Goal: Communication & Community: Ask a question

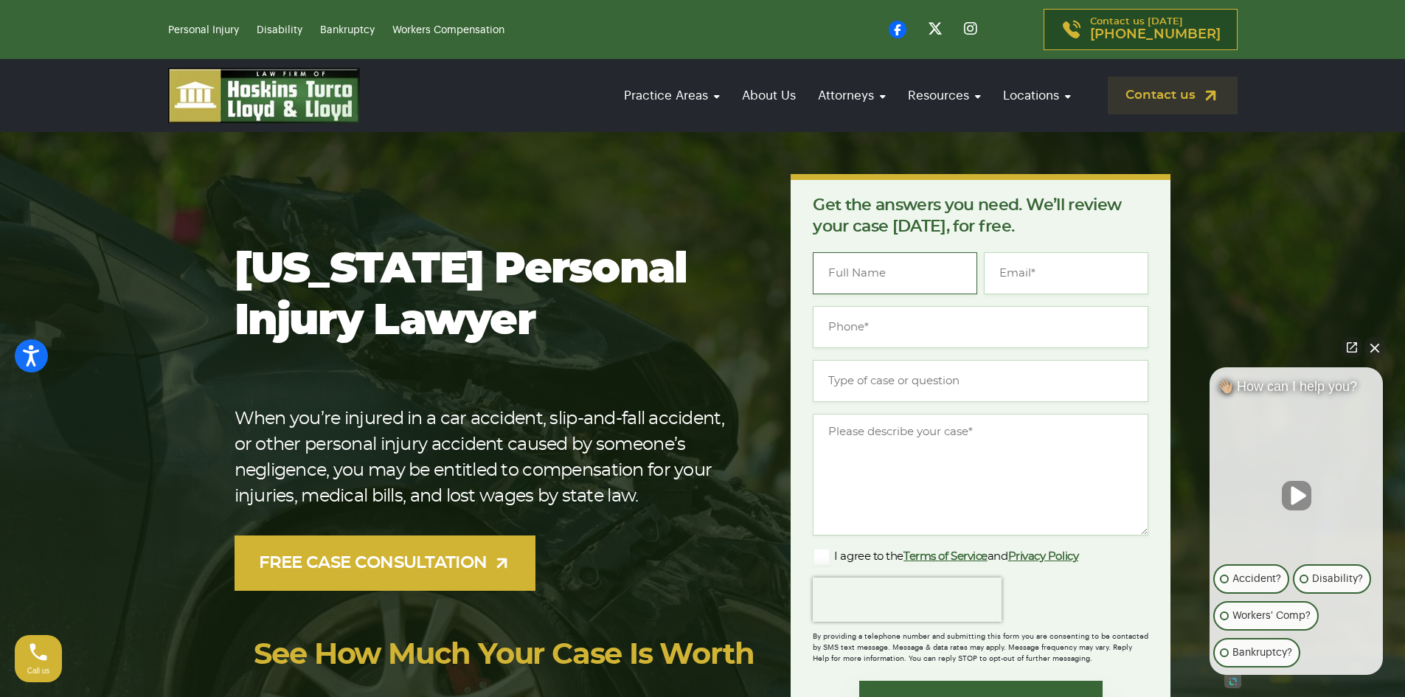
click at [874, 267] on input "Name *" at bounding box center [895, 273] width 164 height 42
type input "[PERSON_NAME]"
type input "(___) ___-____"
click at [928, 309] on input "(___) ___-____" at bounding box center [981, 327] width 336 height 42
click at [918, 285] on input "[PERSON_NAME]" at bounding box center [895, 273] width 164 height 42
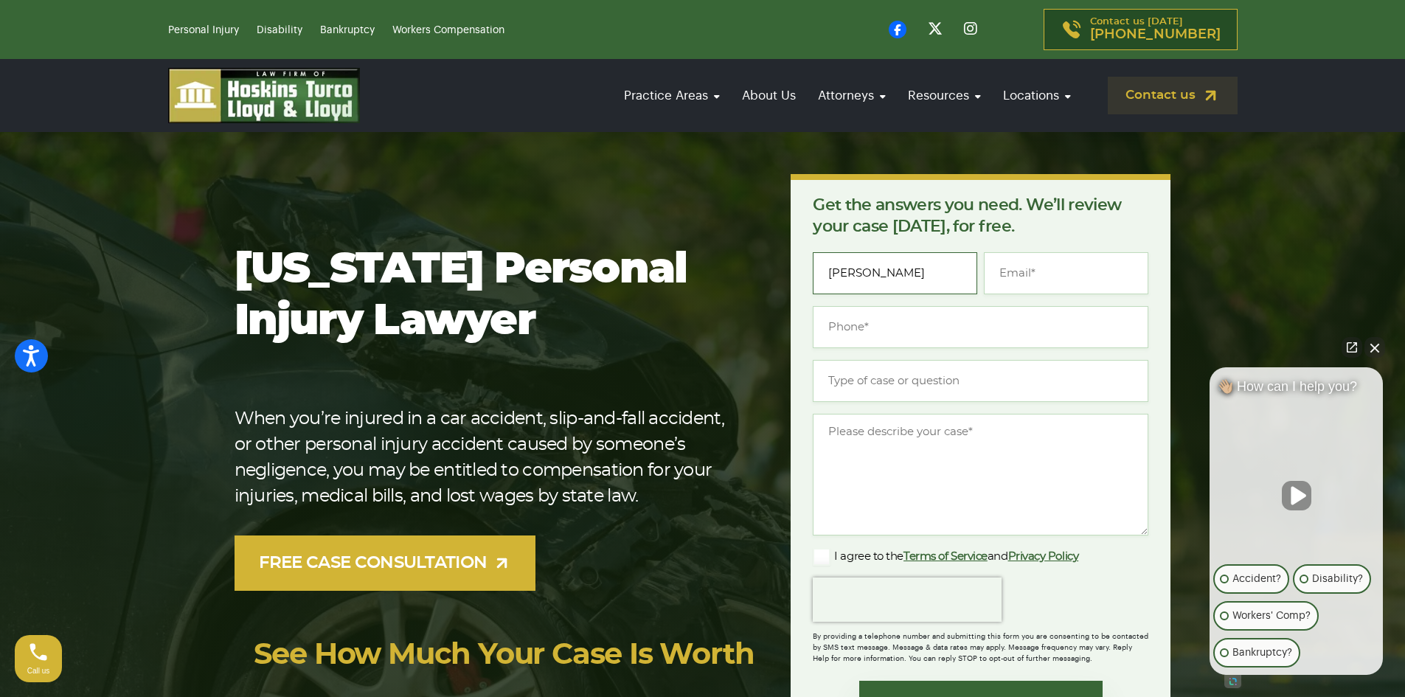
drag, startPoint x: 916, startPoint y: 277, endPoint x: 798, endPoint y: 282, distance: 118.1
click at [793, 284] on div "Get the answers you need. We’ll review your case [DATE], for free. " * " indica…" at bounding box center [981, 469] width 380 height 590
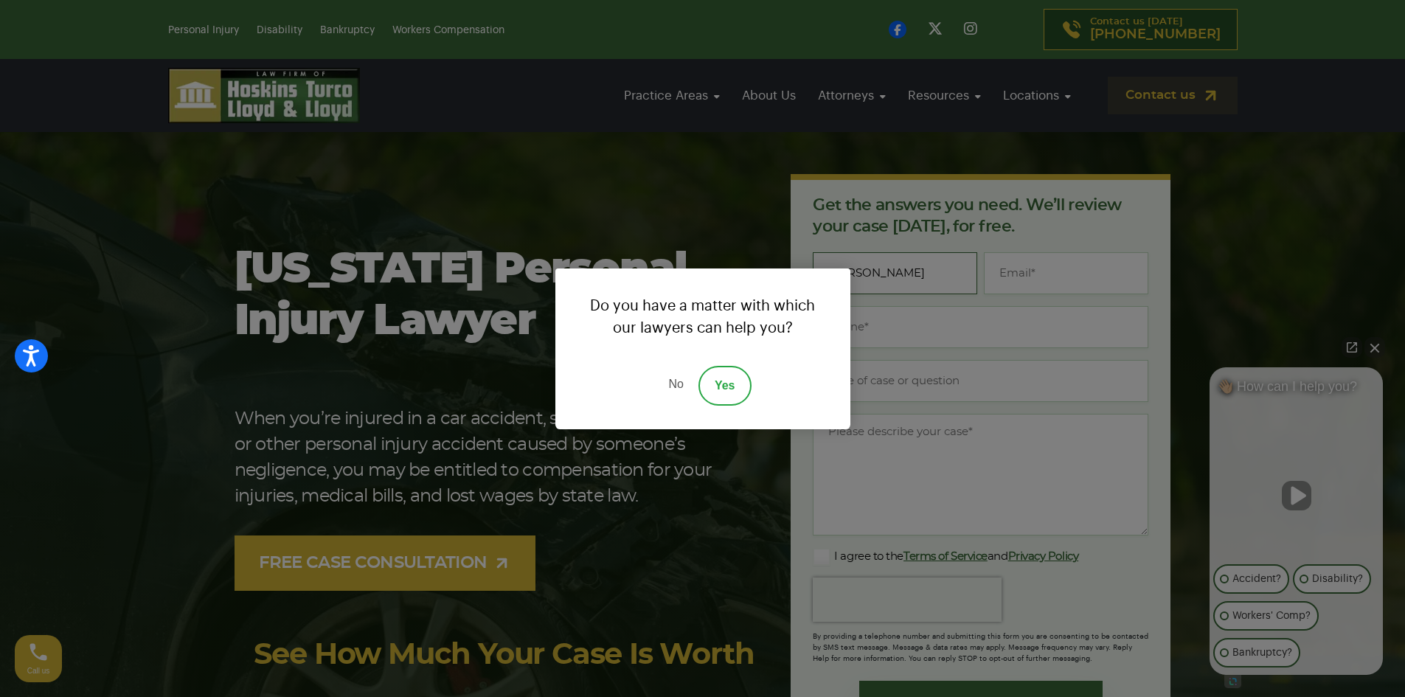
type input "[PERSON_NAME]"
click at [727, 382] on link "Yes" at bounding box center [724, 386] width 53 height 40
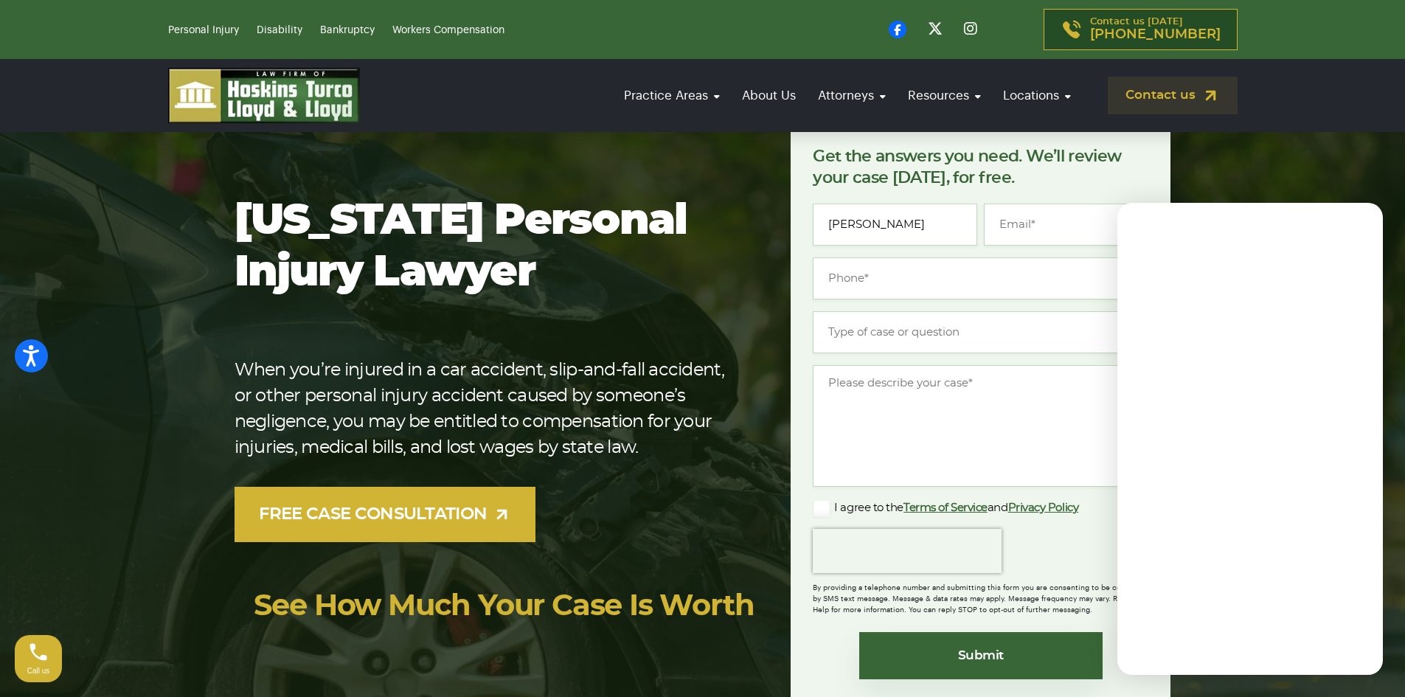
scroll to position [74, 0]
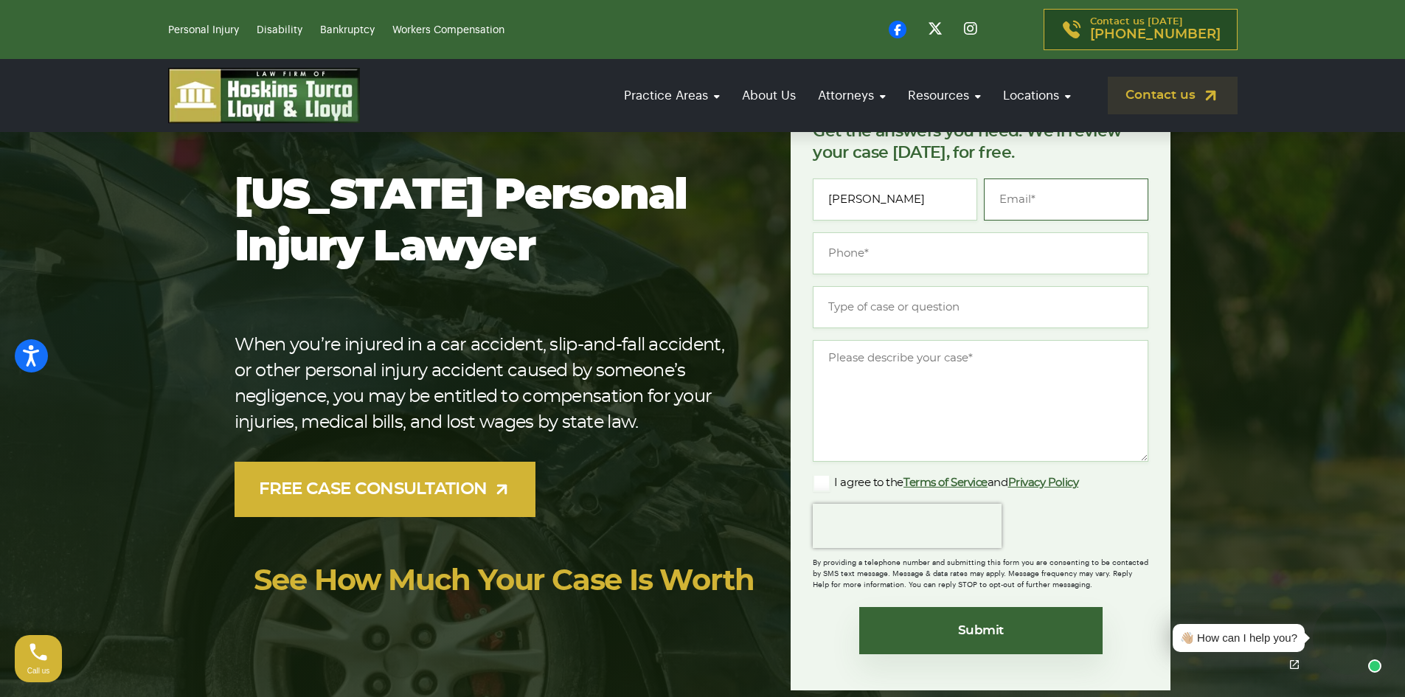
click at [1049, 209] on input "Email *" at bounding box center [1066, 199] width 164 height 42
type input "m"
type input "[EMAIL_ADDRESS][DOMAIN_NAME]"
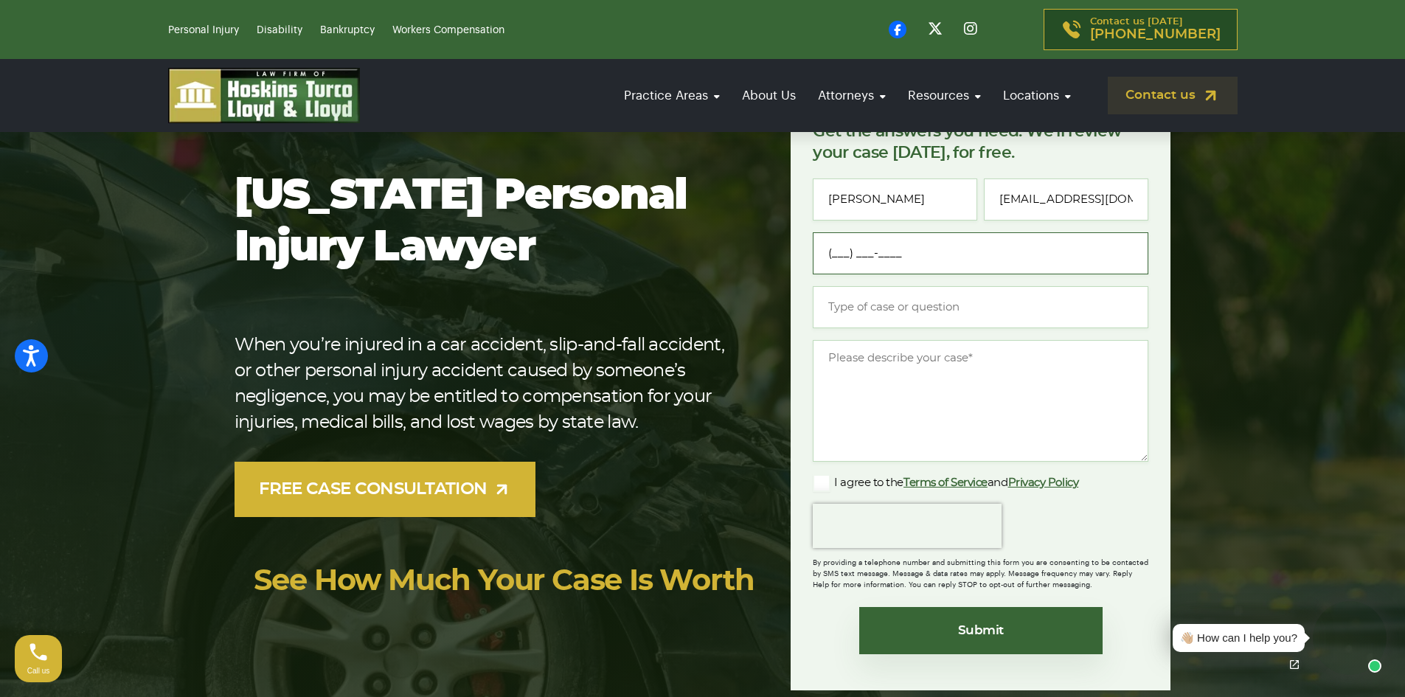
click at [978, 253] on input "(___) ___-____" at bounding box center [981, 253] width 336 height 42
type input "[PHONE_NUMBER]"
click at [927, 321] on input "Type of case or question *" at bounding box center [981, 307] width 336 height 42
click at [880, 374] on textarea "Message *" at bounding box center [981, 401] width 336 height 122
click at [880, 317] on input "Type of case or question *" at bounding box center [981, 307] width 336 height 42
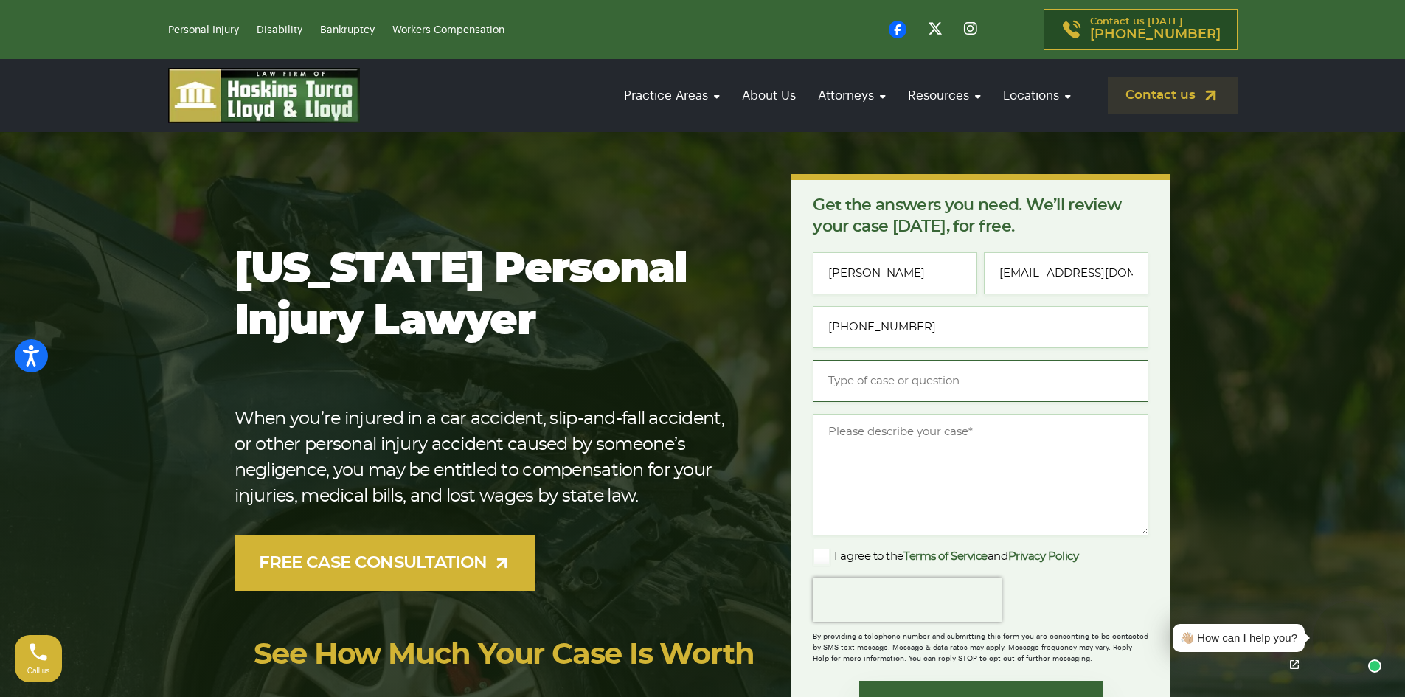
click at [866, 381] on input "Type of case or question *" at bounding box center [981, 381] width 336 height 42
click at [905, 384] on input "Type of case or question *" at bounding box center [981, 381] width 336 height 42
type input "Bodily Injury"
click at [917, 448] on textarea "Message *" at bounding box center [981, 475] width 336 height 122
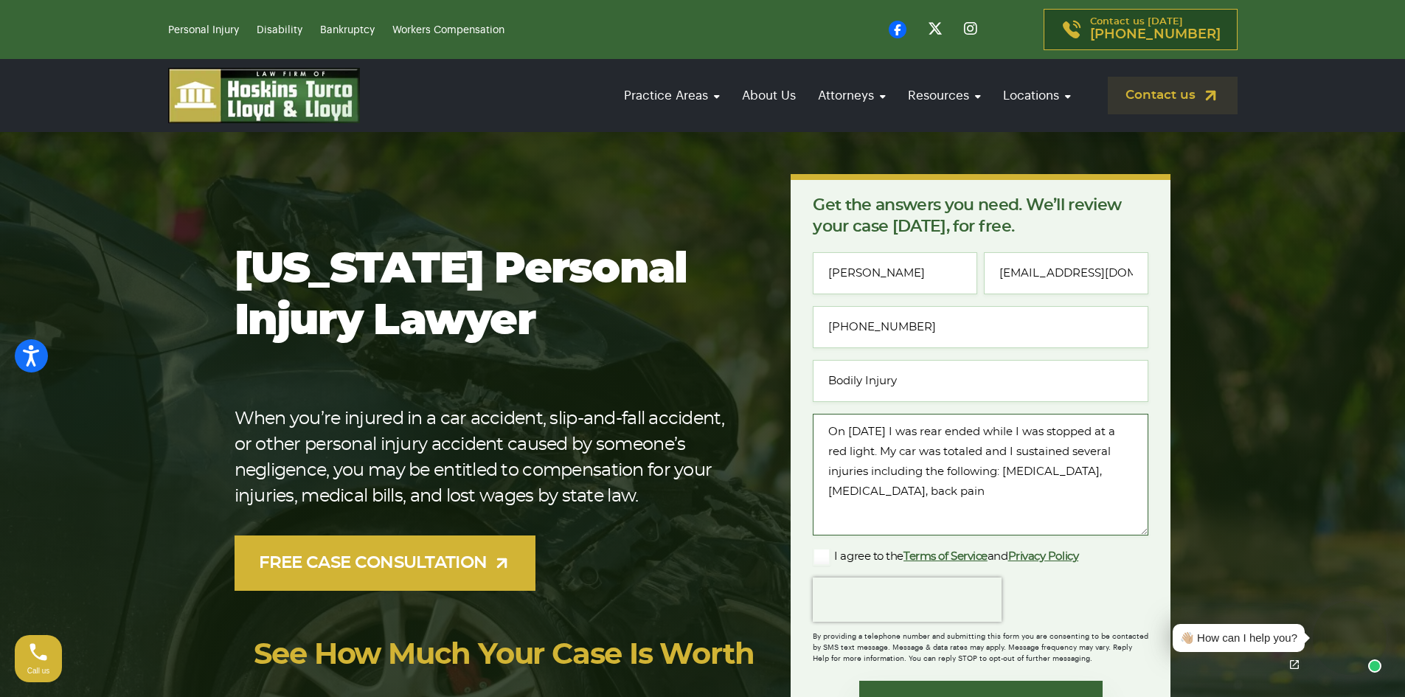
click at [923, 469] on textarea "On [DATE] I was rear ended while I was stopped at a red light. My car was total…" at bounding box center [981, 475] width 336 height 122
click at [875, 493] on textarea "On [DATE] I was rear ended while I was stopped at a red light. My car was total…" at bounding box center [981, 475] width 336 height 122
click at [935, 493] on textarea "On [DATE] I was rear ended while I was stopped at a red light. My car was total…" at bounding box center [981, 475] width 336 height 122
click at [876, 431] on textarea "On [DATE] I was rear ended while I was stopped at a red light. My car was total…" at bounding box center [981, 475] width 336 height 122
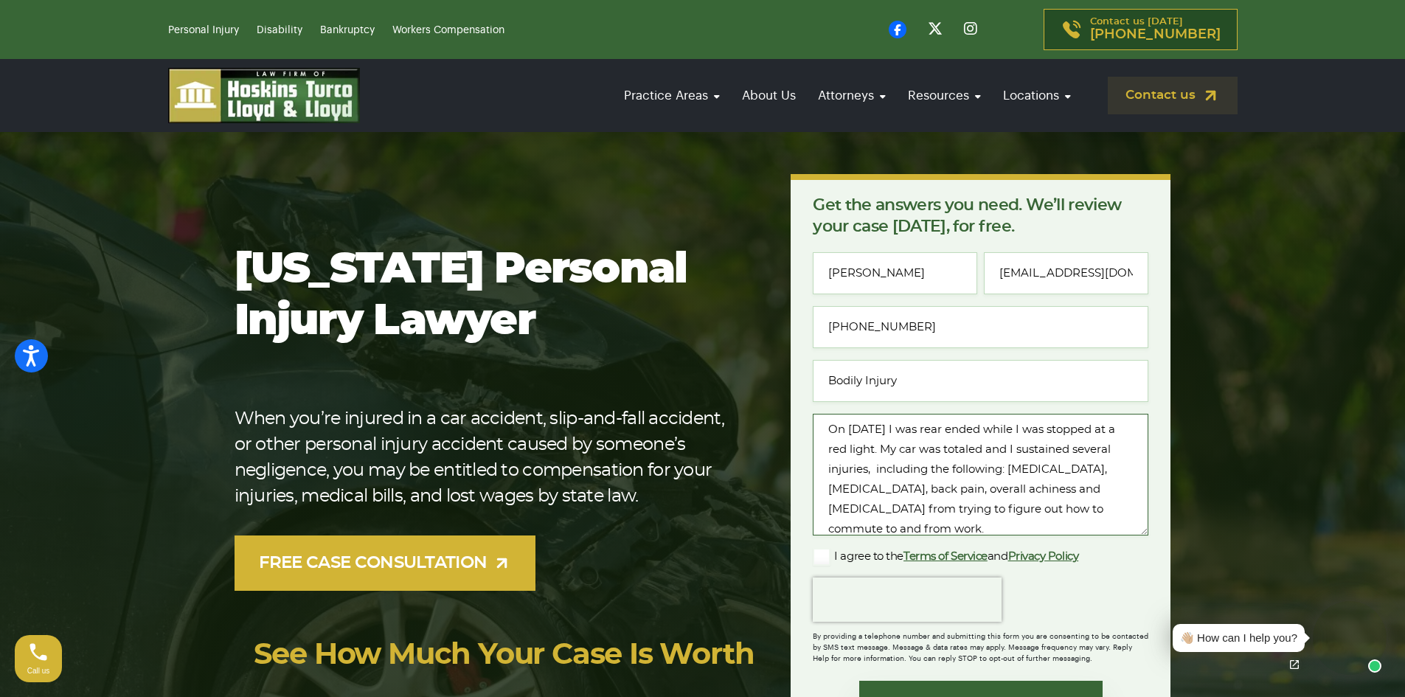
click at [903, 433] on textarea "On [DATE] I was rear ended while I was stopped at a red light. My car was total…" at bounding box center [981, 475] width 336 height 122
click at [1070, 521] on textarea "On [DATE] I was rear ended while I was stopped at a red light. My car was total…" at bounding box center [981, 475] width 336 height 122
type textarea "On [DATE] I was rear ended while I was stopped at a red light. My car was total…"
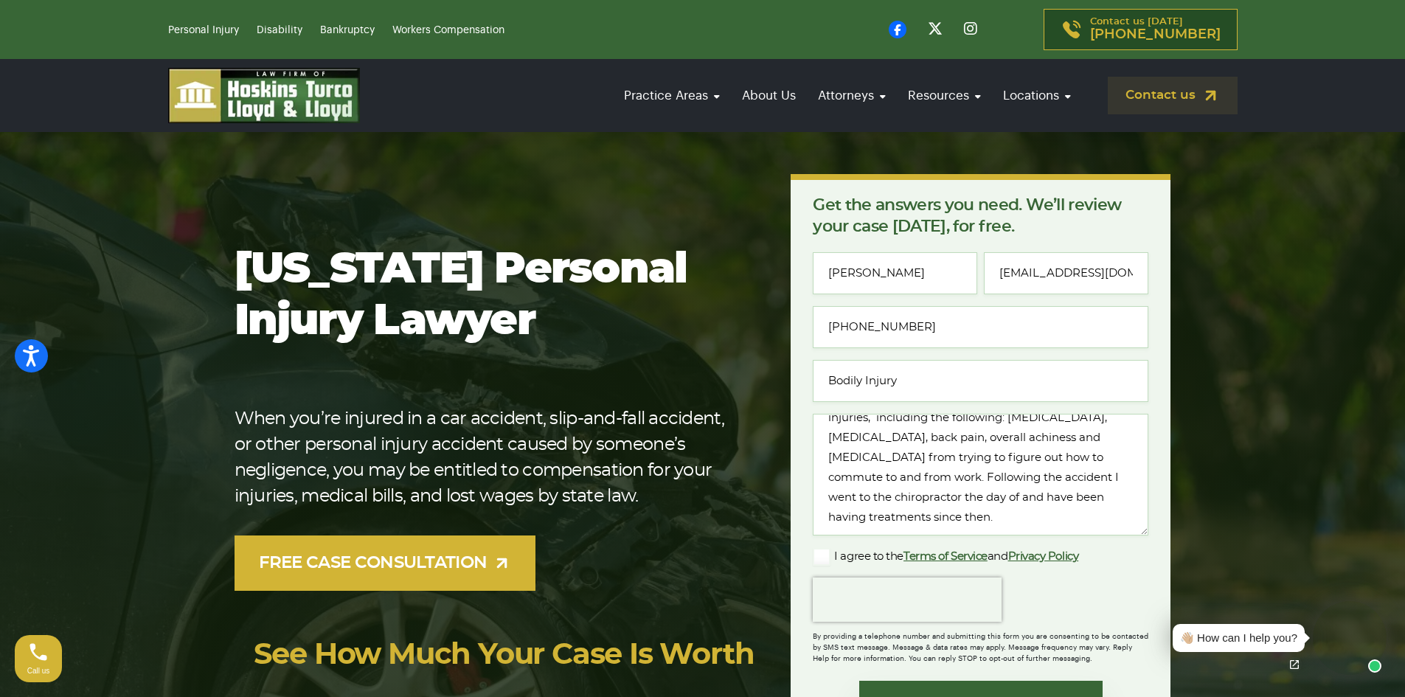
click at [820, 561] on label "I agree to the Terms of Service and Privacy Policy" at bounding box center [945, 557] width 265 height 18
click at [0, 0] on input "I agree to the Terms of Service and Privacy Policy" at bounding box center [0, 0] width 0 height 0
drag, startPoint x: 1060, startPoint y: 521, endPoint x: 809, endPoint y: 407, distance: 275.6
click at [809, 407] on div "Get the answers you need. We’ll review your case [DATE], for free. " * " indica…" at bounding box center [981, 469] width 380 height 590
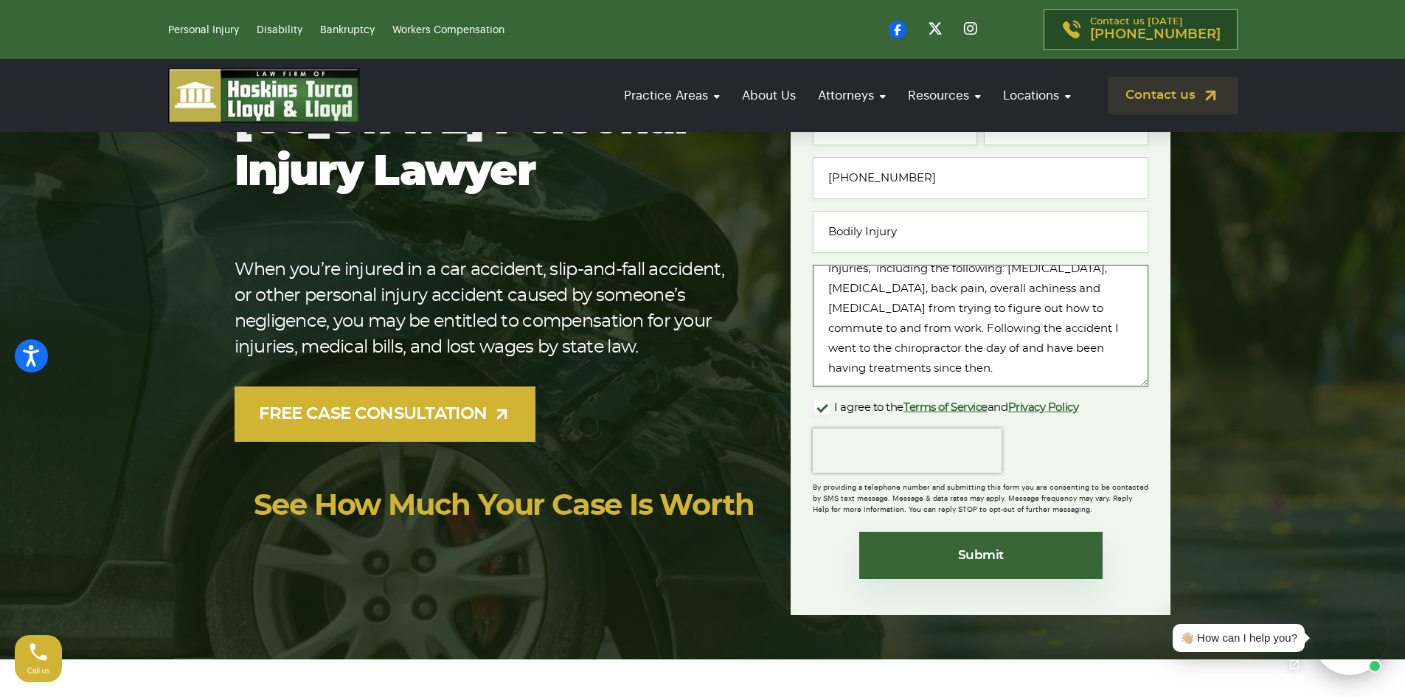
scroll to position [295, 0]
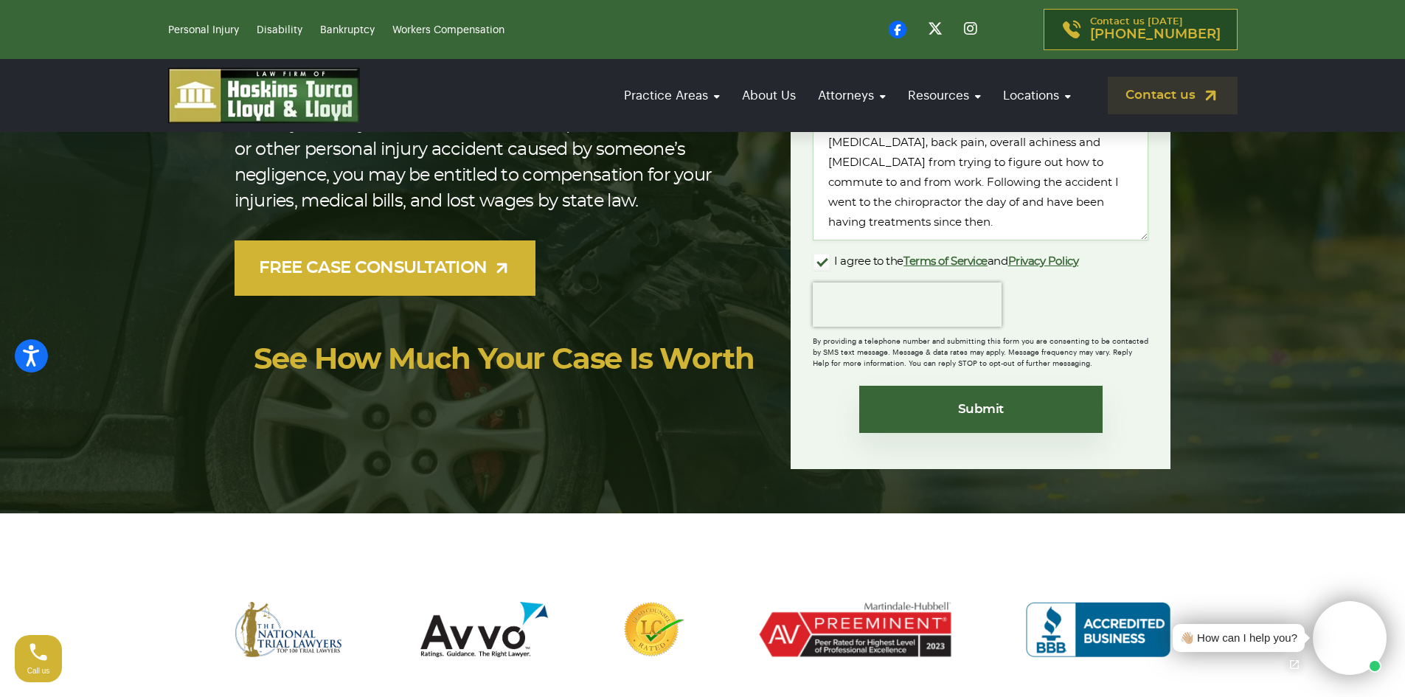
click at [30, 673] on span "Call us" at bounding box center [38, 671] width 23 height 8
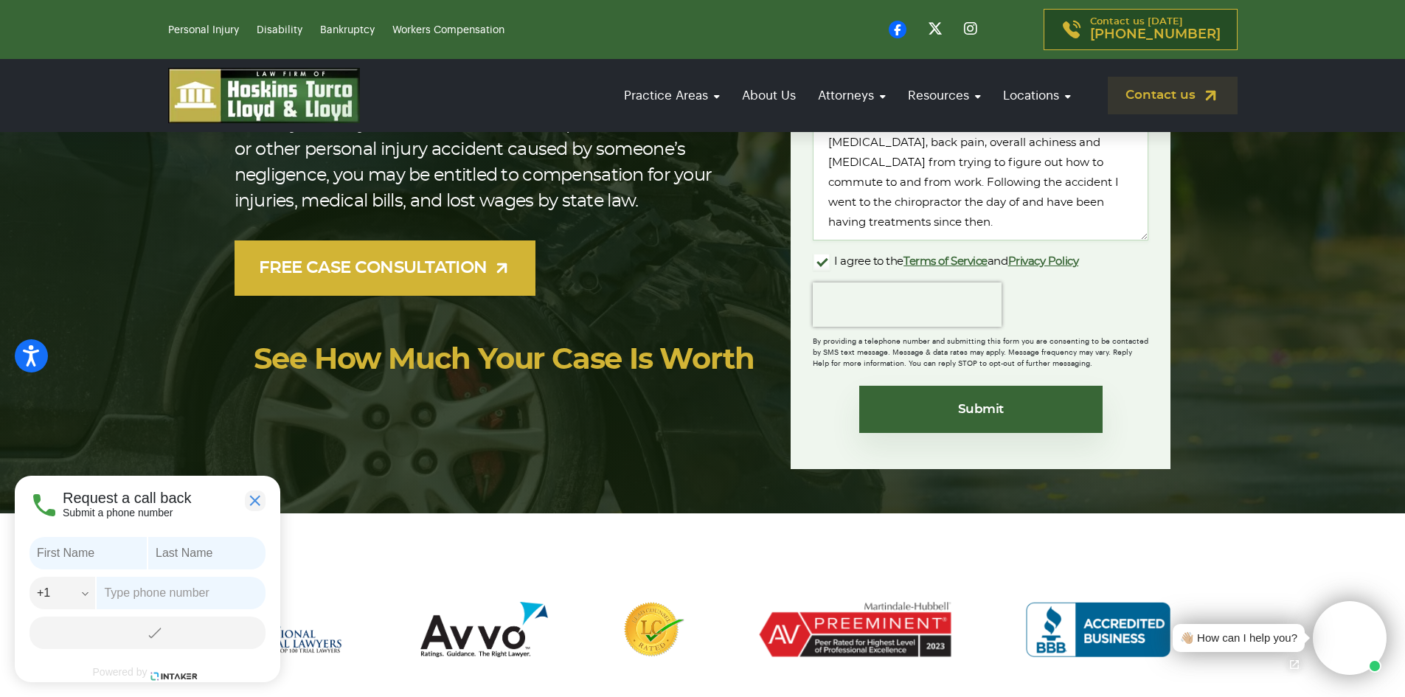
click at [105, 554] on input "text" at bounding box center [87, 553] width 117 height 32
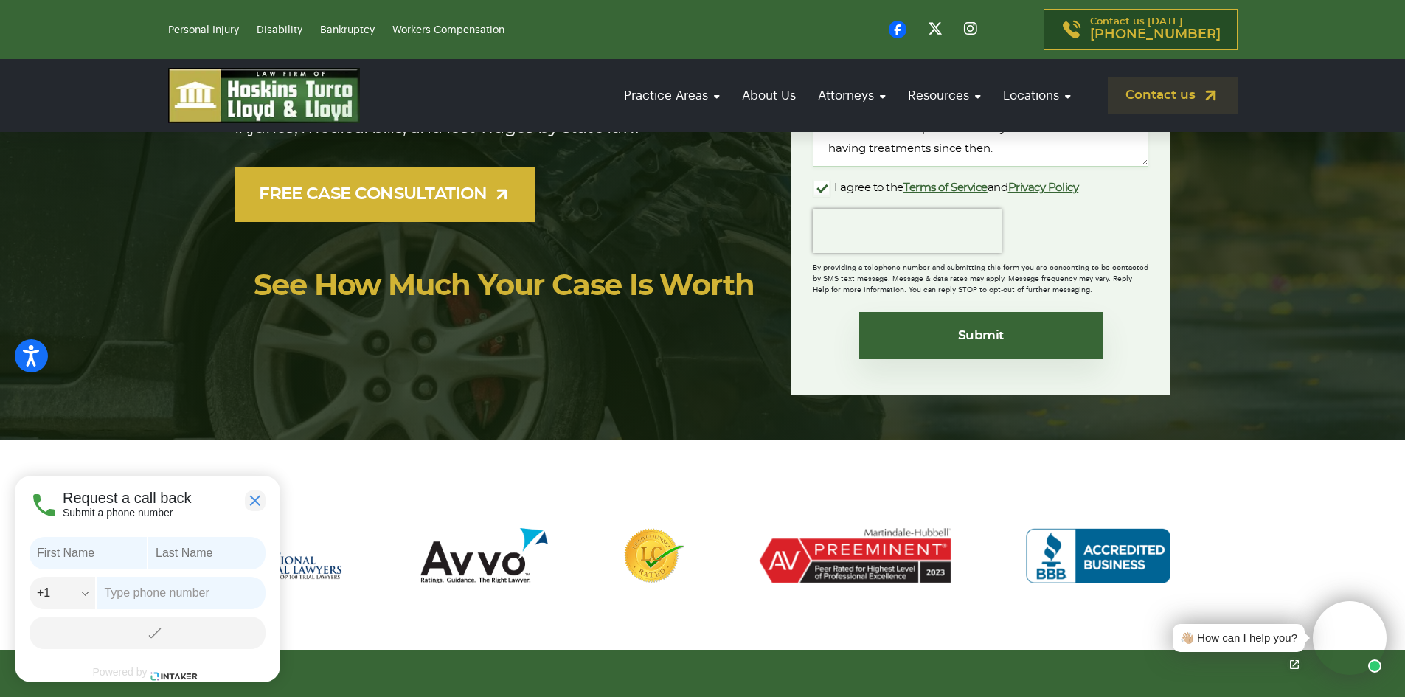
click at [248, 492] on button "Close" at bounding box center [255, 500] width 21 height 21
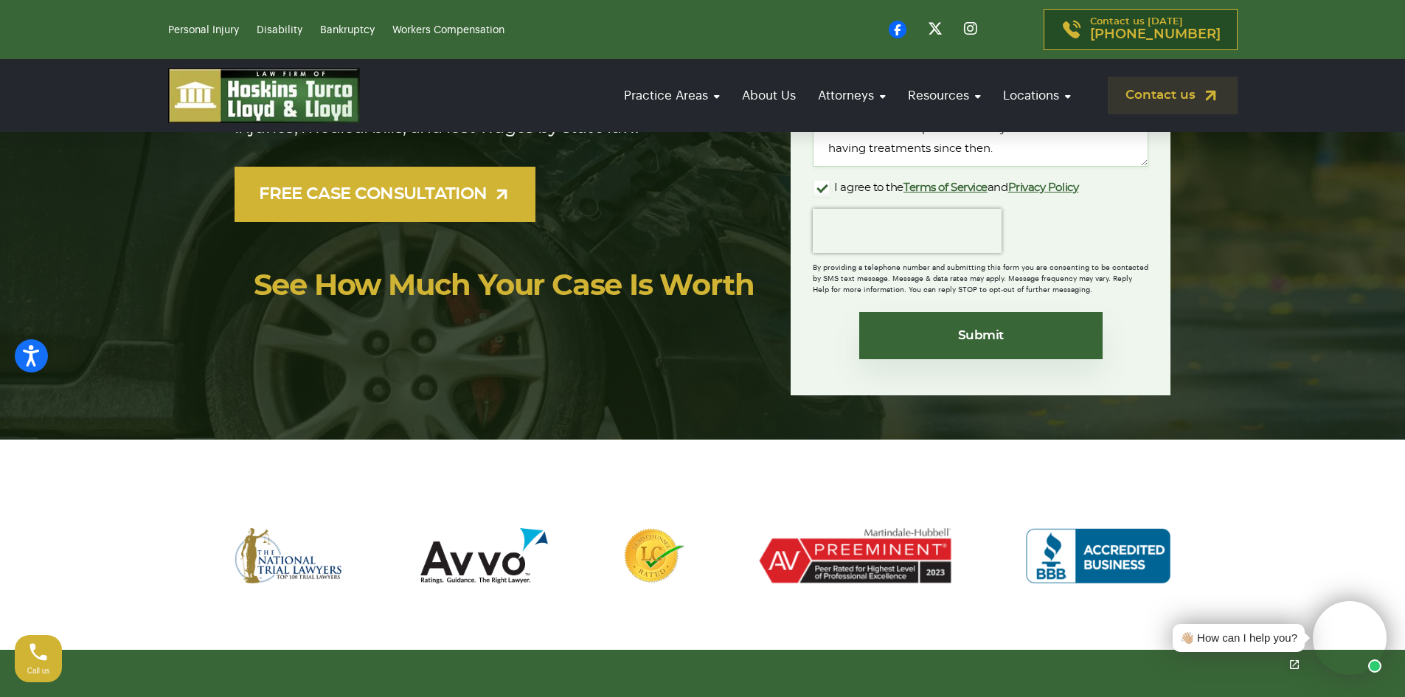
click at [256, 502] on section at bounding box center [702, 556] width 1405 height 188
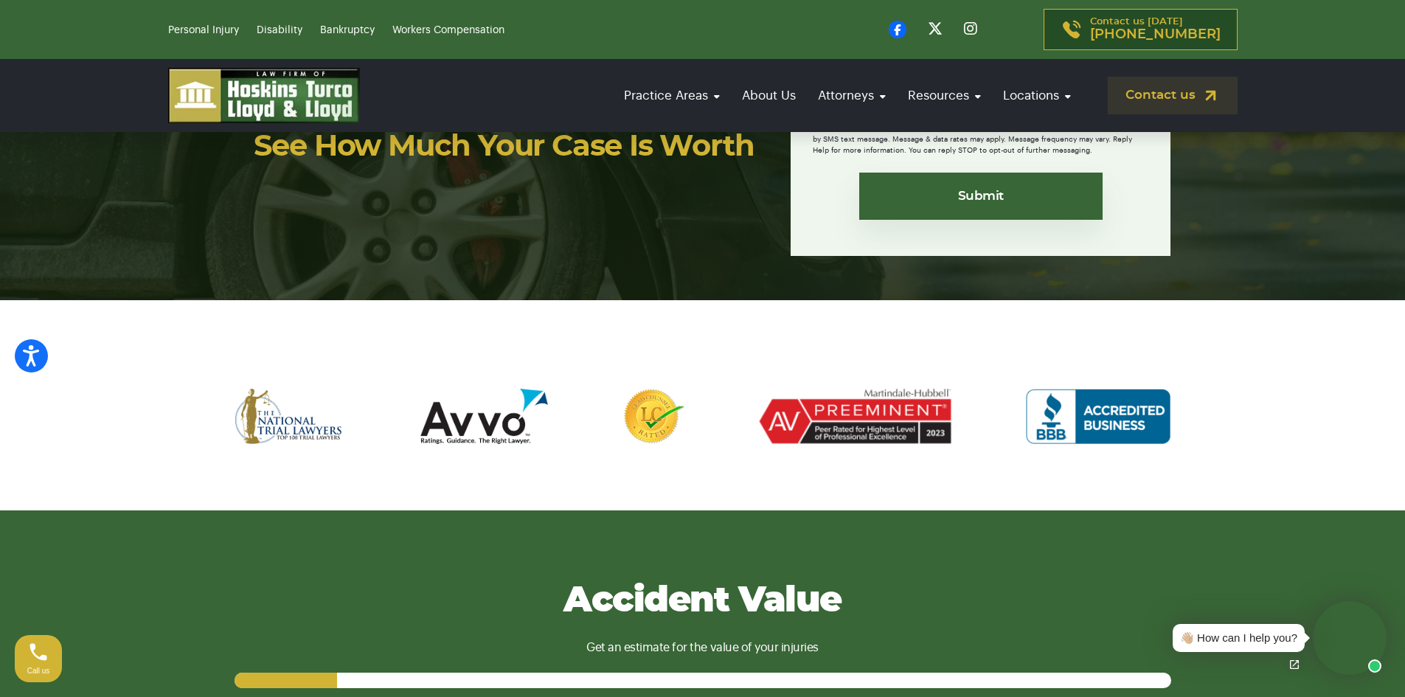
scroll to position [516, 0]
